Goal: Task Accomplishment & Management: Manage account settings

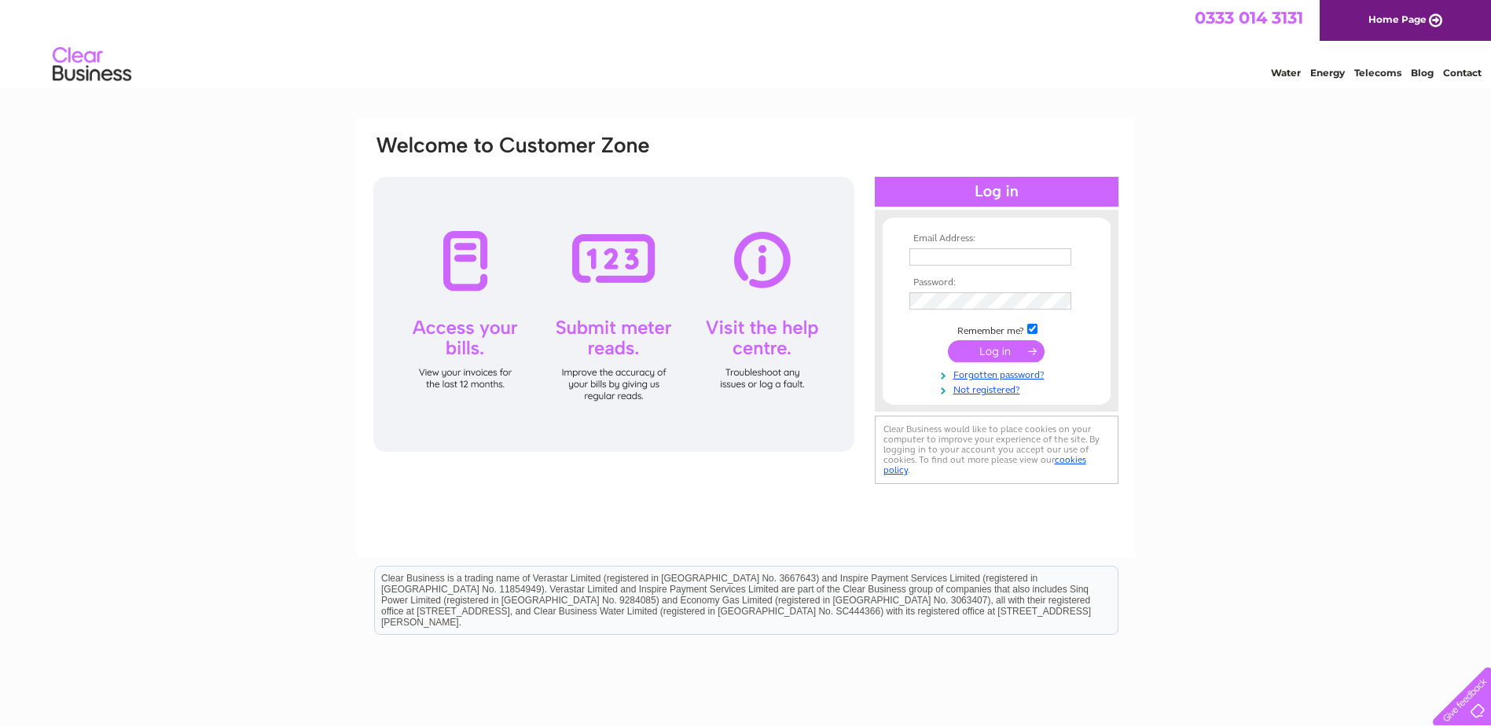
click at [945, 253] on input "text" at bounding box center [990, 256] width 162 height 17
type input "[EMAIL_ADDRESS][DOMAIN_NAME]"
click at [987, 358] on input "submit" at bounding box center [996, 351] width 97 height 22
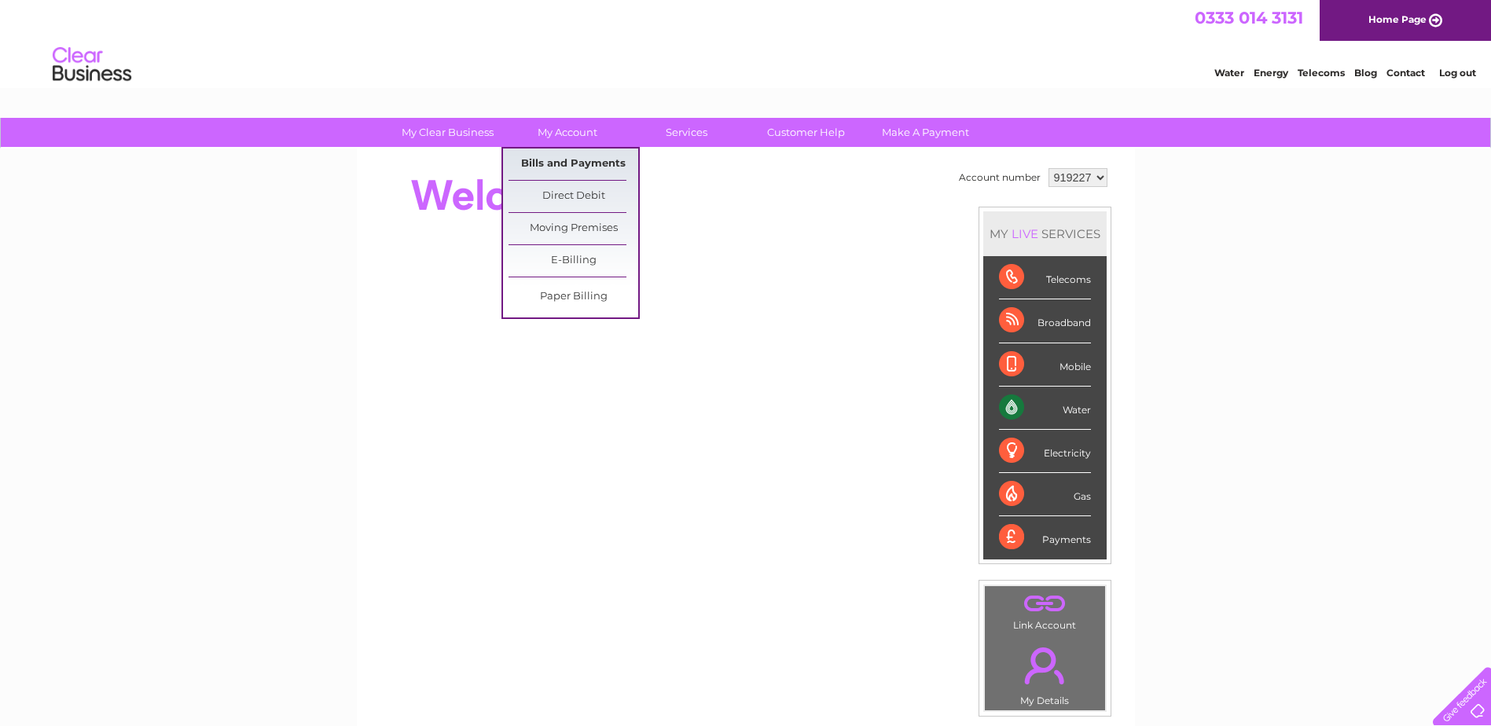
click at [570, 162] on link "Bills and Payments" at bounding box center [573, 164] width 130 height 31
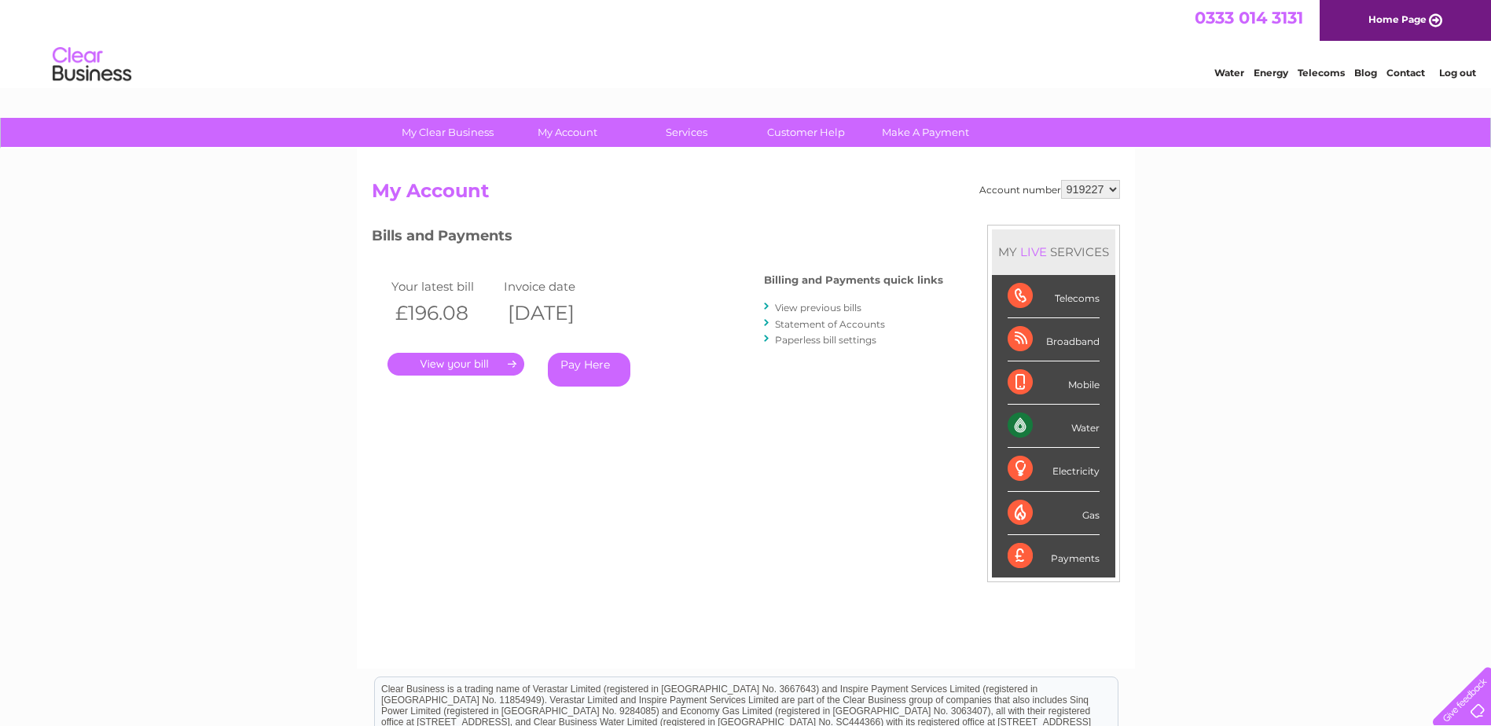
click at [439, 364] on link "." at bounding box center [455, 364] width 137 height 23
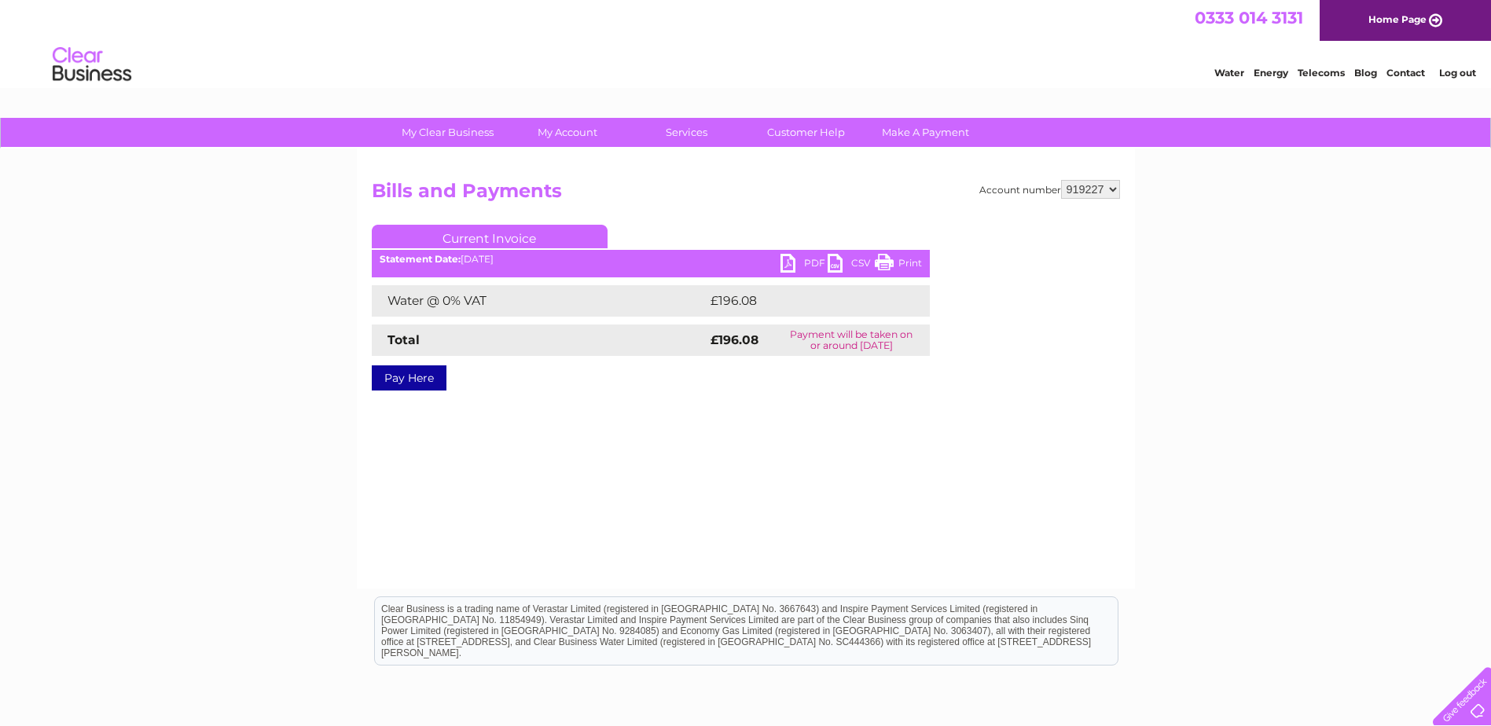
click at [794, 263] on link "PDF" at bounding box center [803, 265] width 47 height 23
